Goal: Check status: Check status

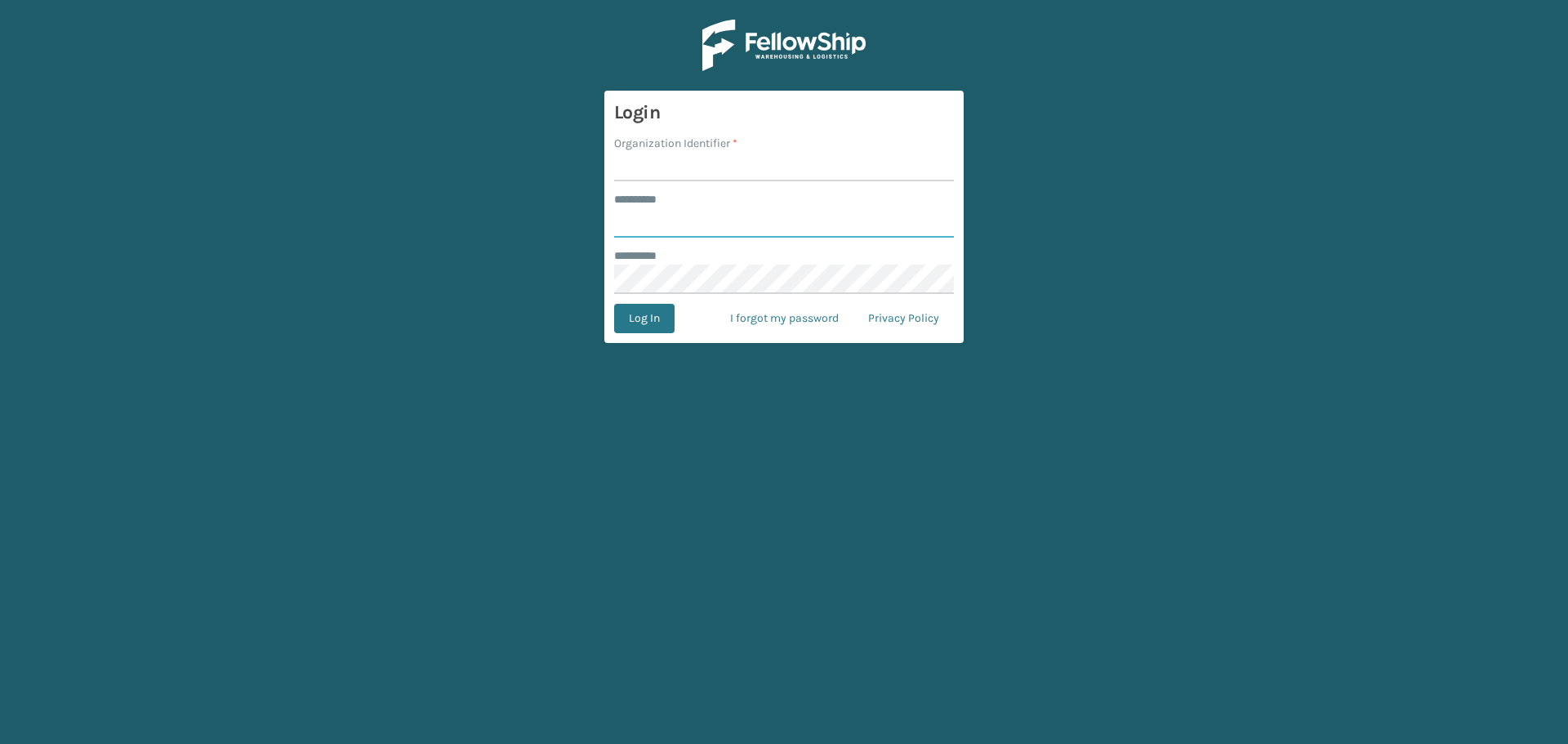
type input "********"
click at [699, 175] on input "Organization Identifier *" at bounding box center [783, 166] width 339 height 29
type input "[GEOGRAPHIC_DATA]"
click at [658, 323] on button "Log In" at bounding box center [644, 318] width 61 height 29
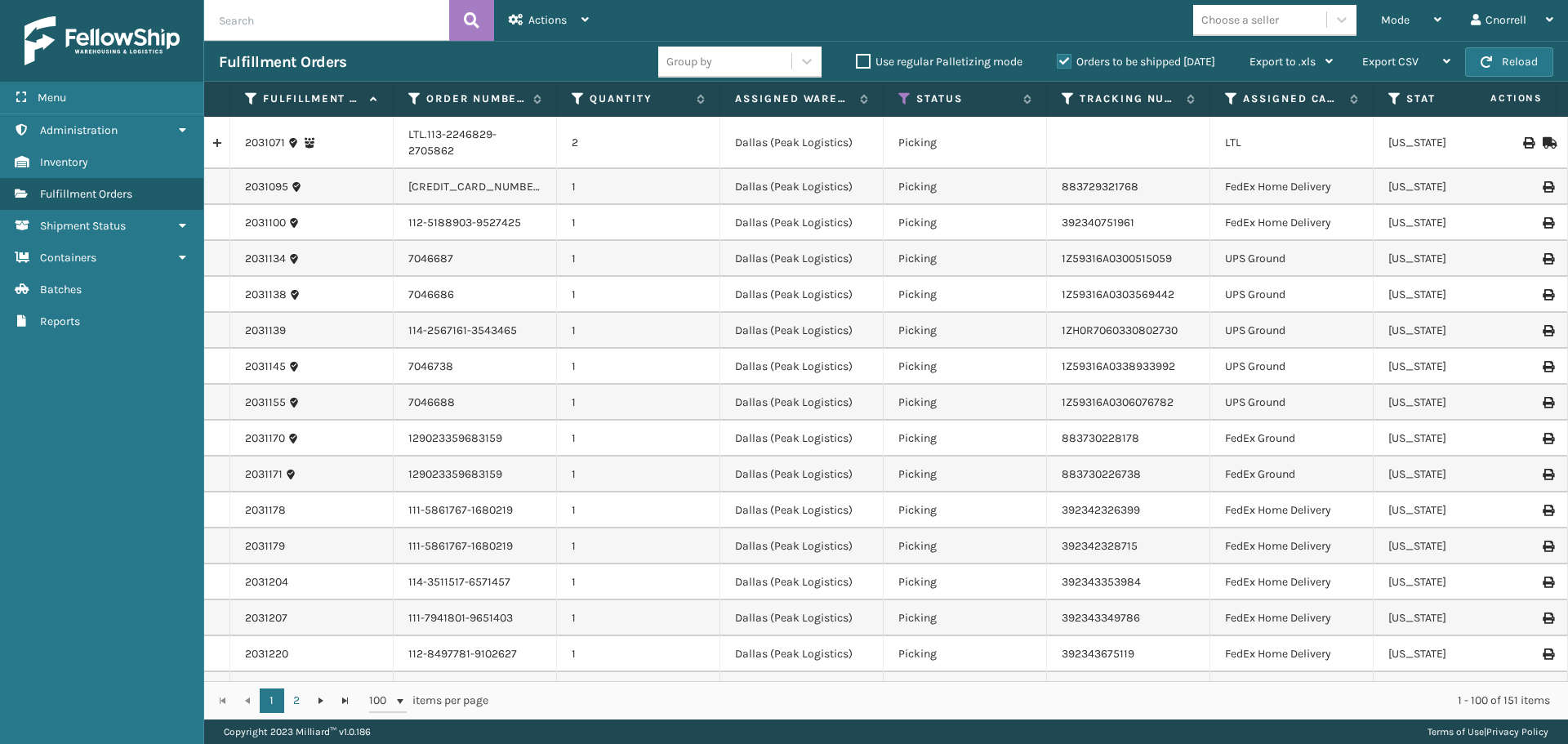
click at [293, 29] on input "text" at bounding box center [326, 20] width 245 height 41
paste input "2030031"
type input "2030031"
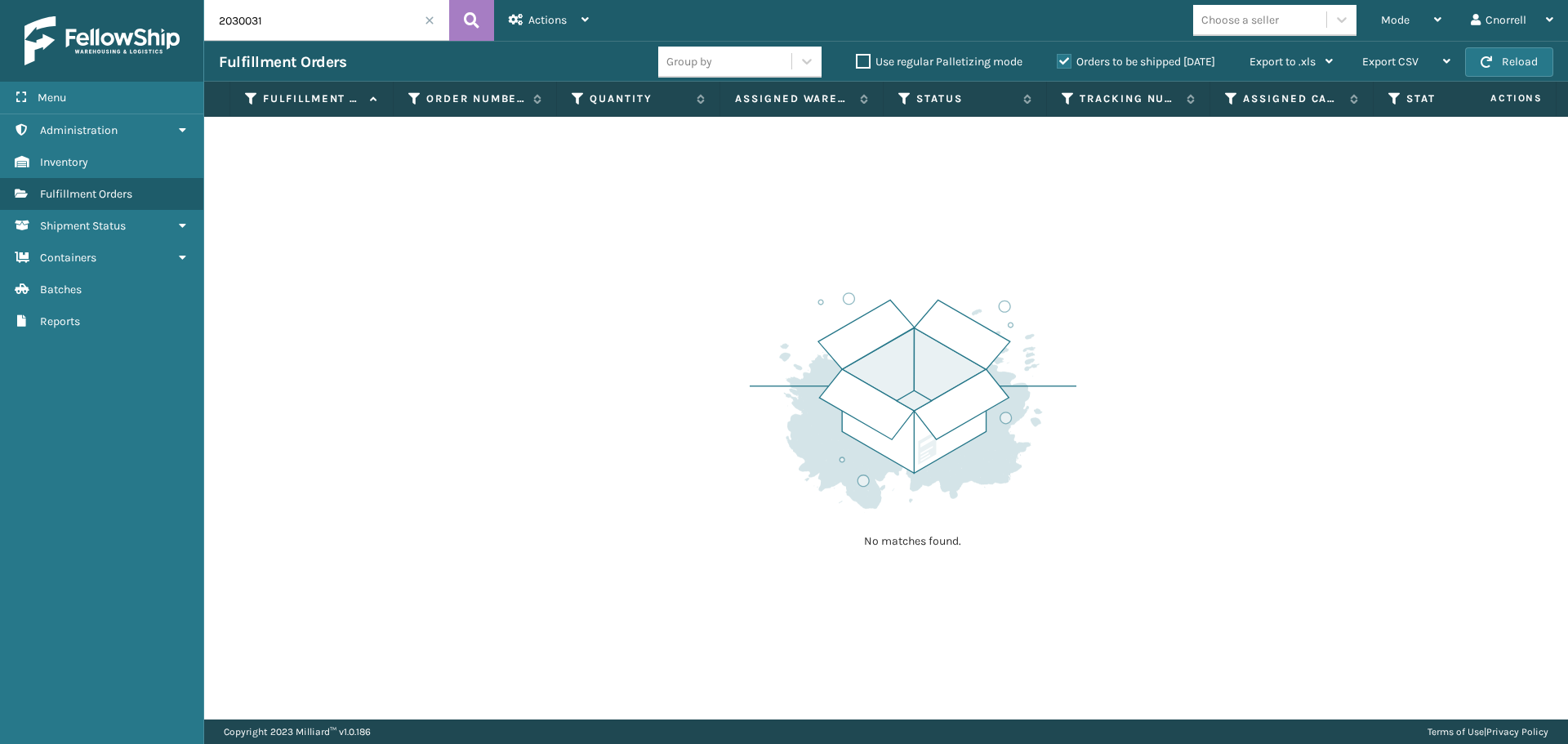
click at [1057, 63] on label "Orders to be shipped [DATE]" at bounding box center [1136, 62] width 159 height 14
click at [1057, 63] on input "Orders to be shipped [DATE]" at bounding box center [1057, 57] width 1 height 11
